Goal: Transaction & Acquisition: Book appointment/travel/reservation

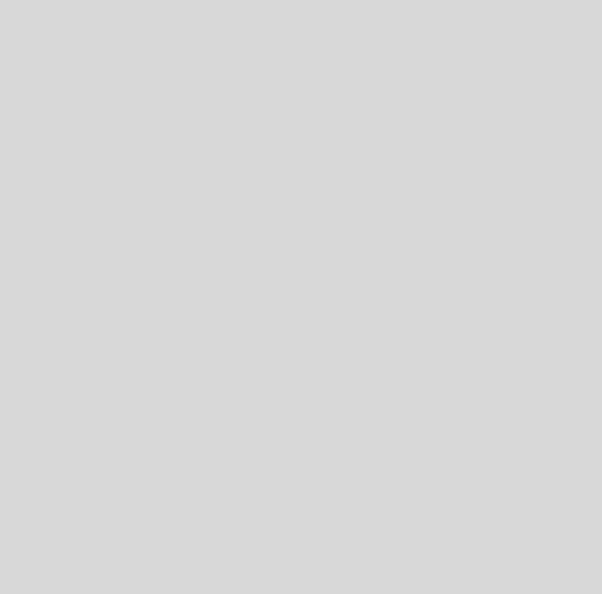
select select "es"
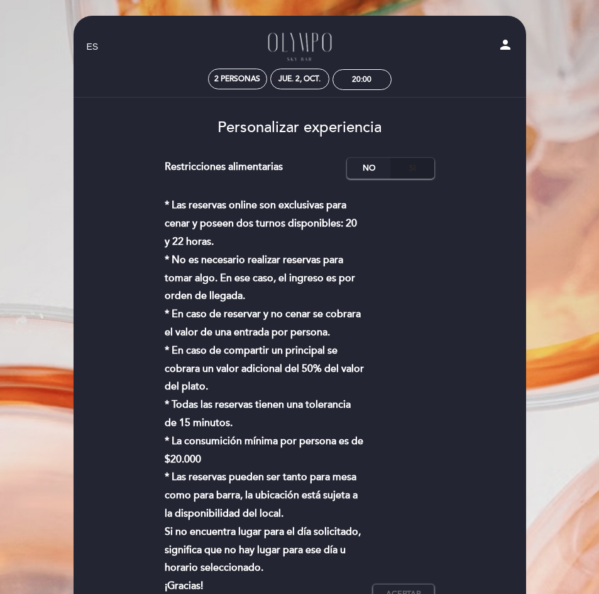
click at [410, 170] on label "Si" at bounding box center [412, 168] width 44 height 21
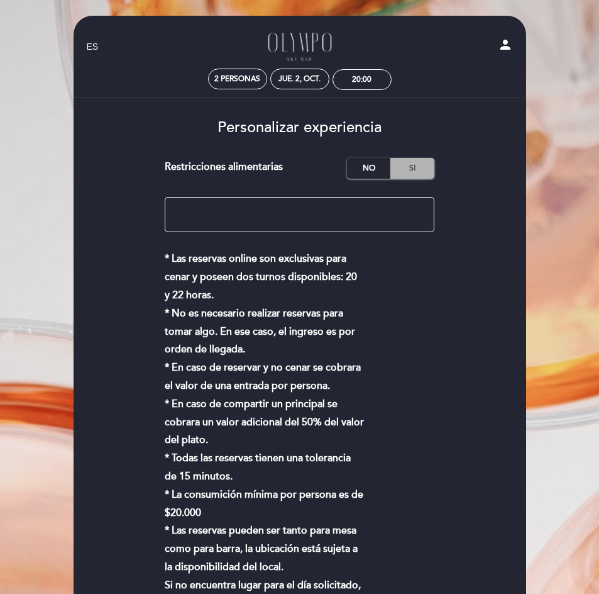
click at [400, 171] on label "Si" at bounding box center [412, 168] width 44 height 21
click at [272, 218] on textarea at bounding box center [300, 214] width 270 height 35
type textarea "Una de las personas tiene Sibo diagnosticado"
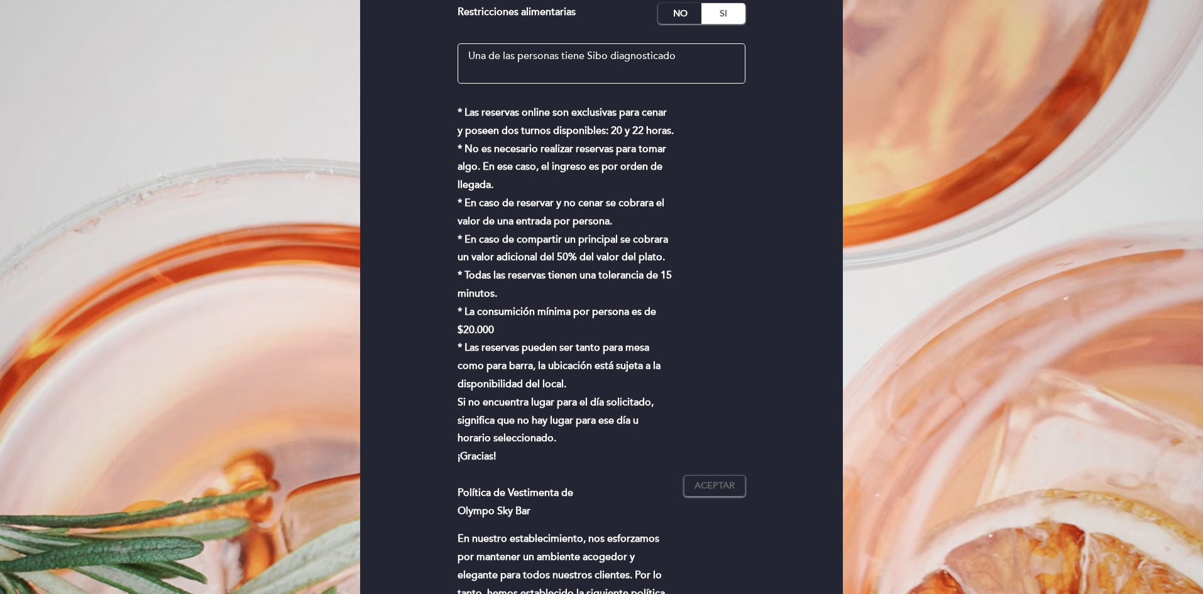
scroll to position [251, 0]
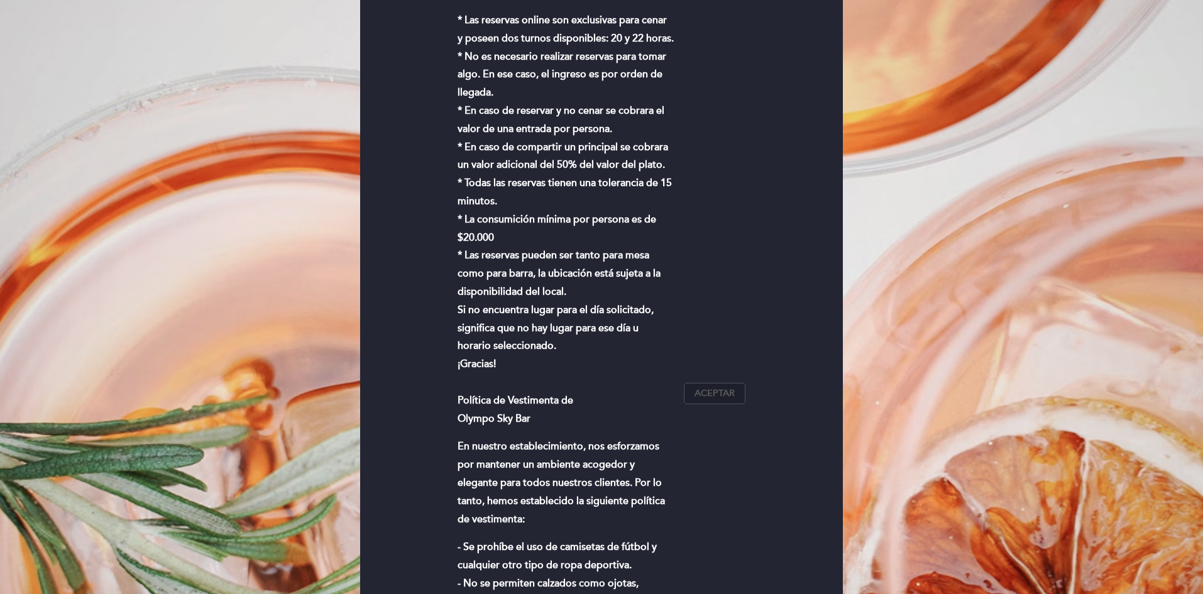
click at [602, 387] on span "Aceptar" at bounding box center [715, 393] width 40 height 13
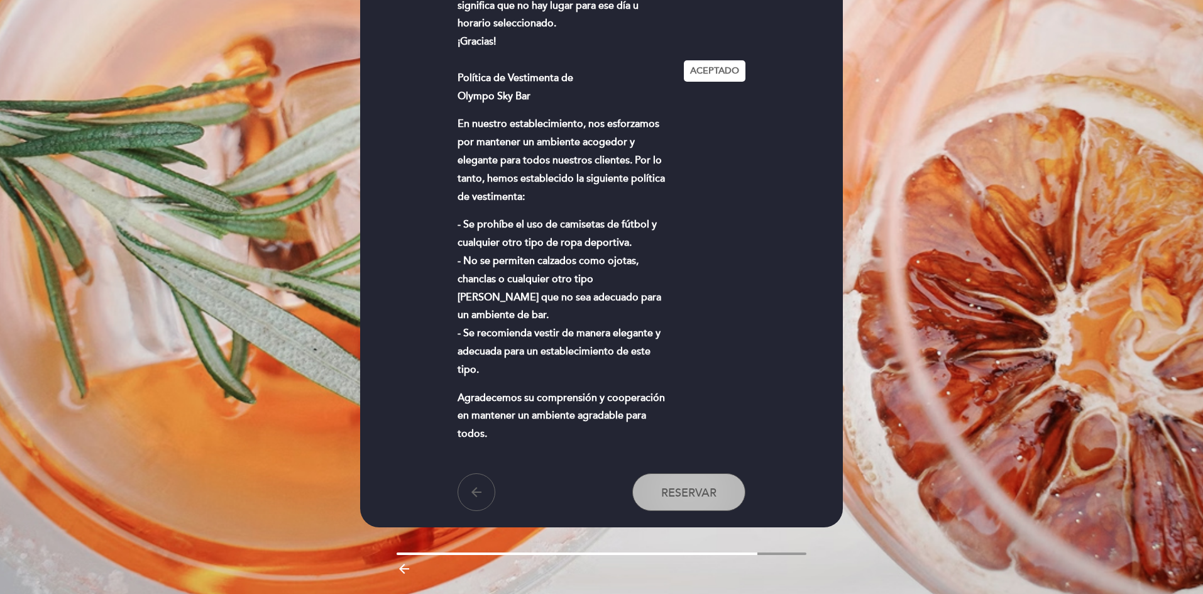
click at [602, 485] on span "Reservar" at bounding box center [688, 492] width 55 height 14
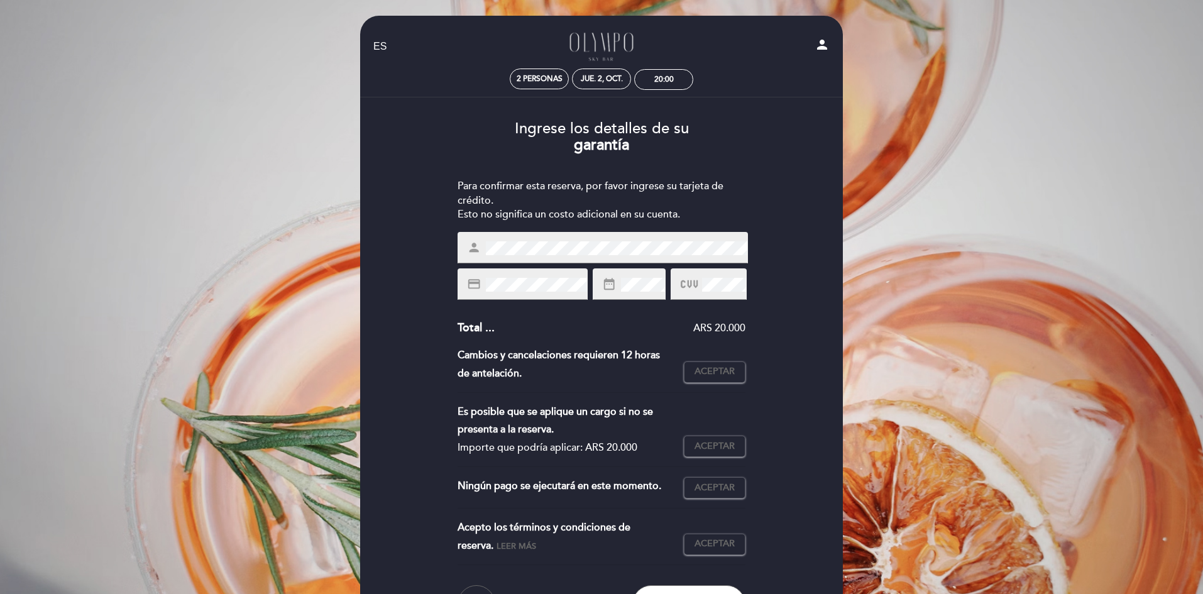
click at [543, 277] on span at bounding box center [535, 284] width 104 height 15
click at [292, 297] on div "EN ES PT Olympo Sky Bar person 2 personas jue. 2, oct. 20:00 [GEOGRAPHIC_DATA] …" at bounding box center [601, 371] width 1203 height 742
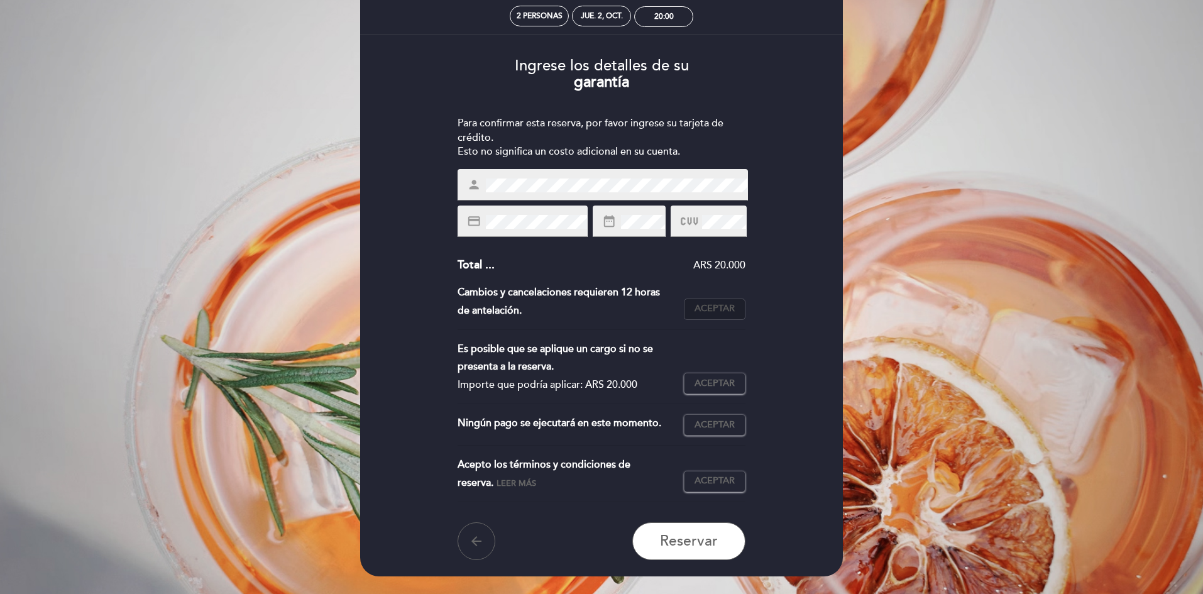
click at [602, 307] on span "Aceptar" at bounding box center [715, 308] width 40 height 13
click at [602, 385] on span "Aceptar" at bounding box center [715, 383] width 40 height 13
click at [602, 397] on div "Es posible que se aplique un cargo si no se presenta a la reserva. Importe que …" at bounding box center [602, 372] width 289 height 64
click at [602, 426] on span "Aceptar" at bounding box center [715, 425] width 40 height 13
click at [602, 493] on div "Acepto los términos y condiciones de reserva. Leer más Aceptar Aceptado" at bounding box center [602, 479] width 289 height 47
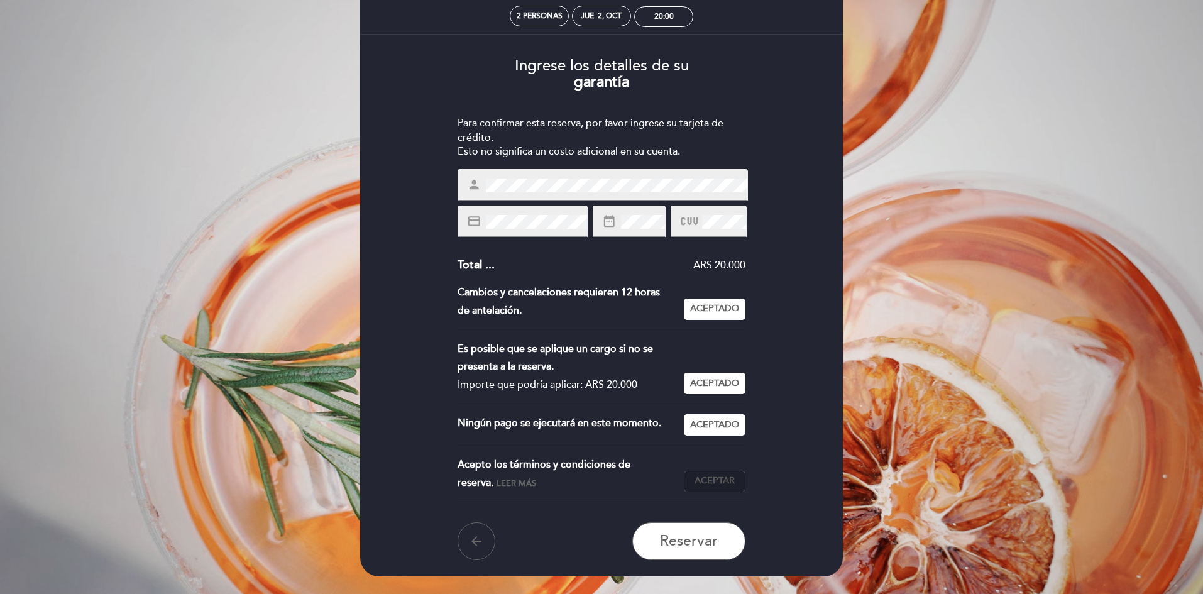
click at [602, 473] on button "Aceptar Aceptado" at bounding box center [715, 481] width 62 height 21
click at [602, 355] on div "Ingrese los detalles de su garantía Para confirmar esta reserva, por favor ingr…" at bounding box center [601, 304] width 465 height 512
click at [602, 545] on span "Reservar" at bounding box center [689, 542] width 58 height 18
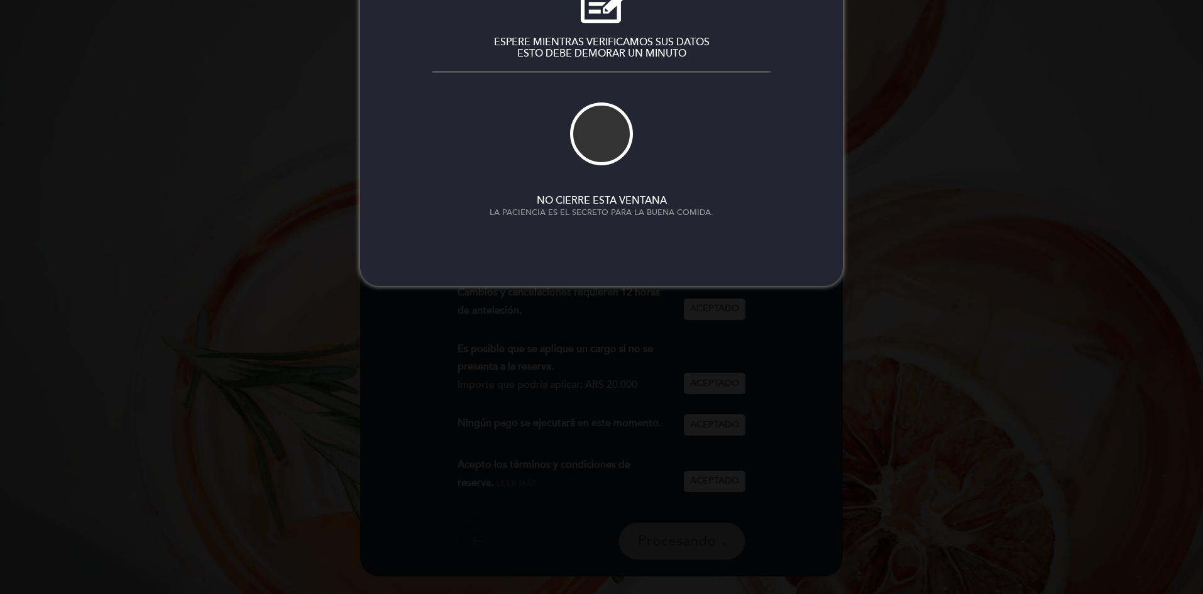
scroll to position [0, 0]
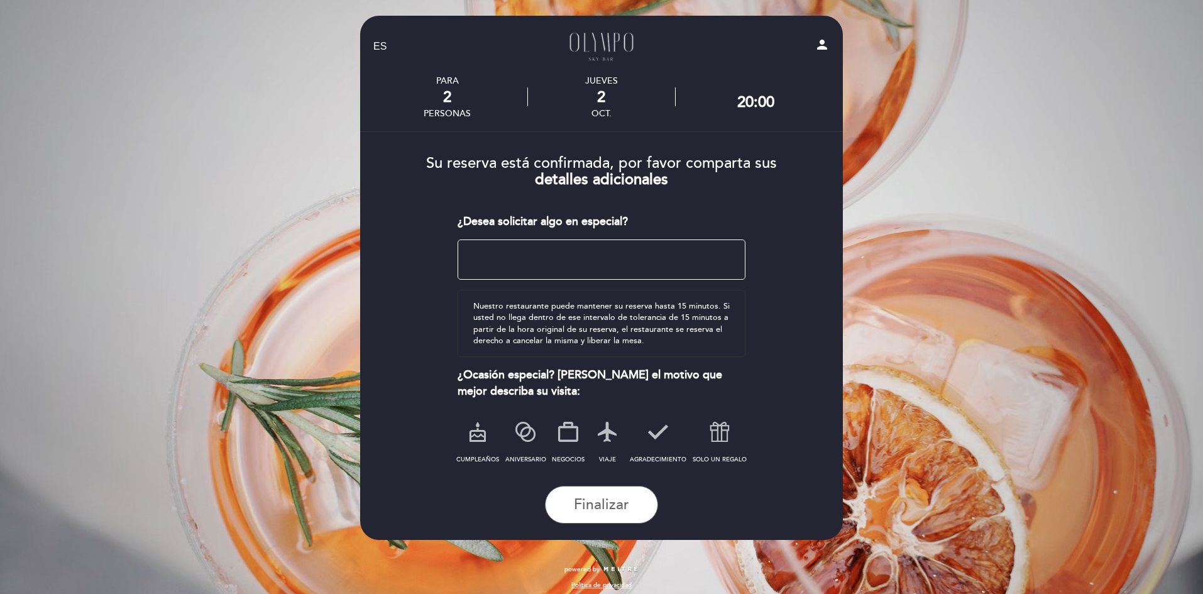
click at [602, 371] on form "Su reserva está confirmada, por favor comparta sus detalles adicionales ¿Desea …" at bounding box center [601, 334] width 465 height 378
click at [562, 262] on textarea at bounding box center [602, 260] width 289 height 40
click at [602, 434] on icon at bounding box center [720, 432] width 33 height 33
click at [516, 251] on textarea at bounding box center [602, 260] width 289 height 40
click at [521, 258] on textarea at bounding box center [602, 260] width 289 height 40
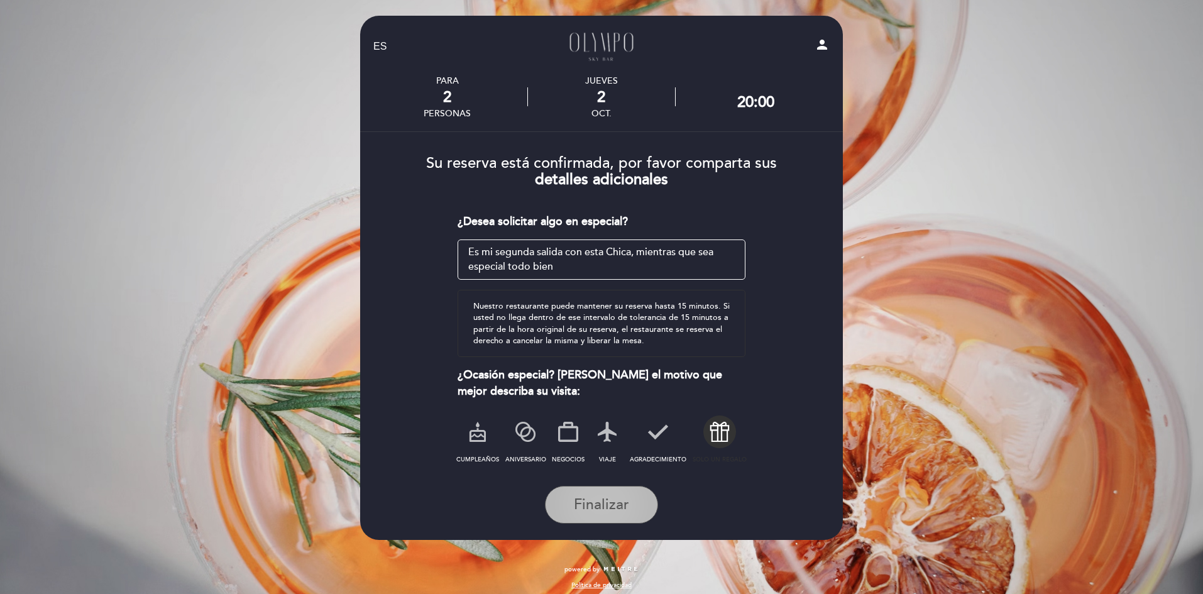
type textarea "Es mi segunda salida con esta Chica, mientras que sea especial todo bien"
click at [602, 488] on button "Finalizar" at bounding box center [601, 505] width 113 height 38
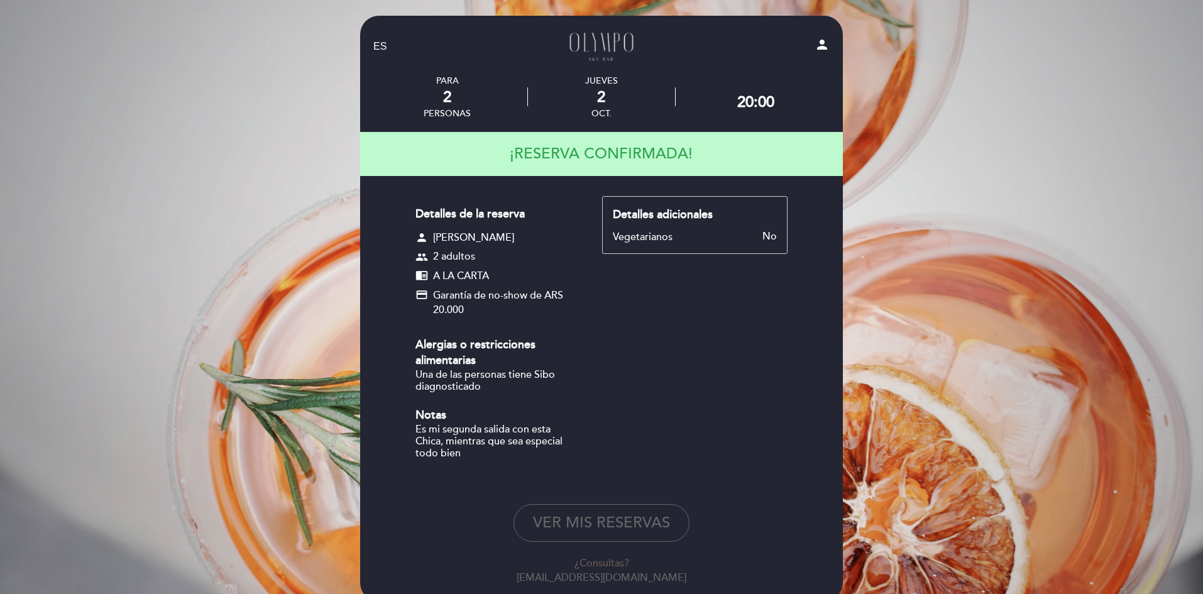
click at [602, 409] on div "Detalles de la reserva person [PERSON_NAME] group 2 adultos chrome_reader_mode …" at bounding box center [602, 335] width 372 height 278
